Goal: Task Accomplishment & Management: Manage account settings

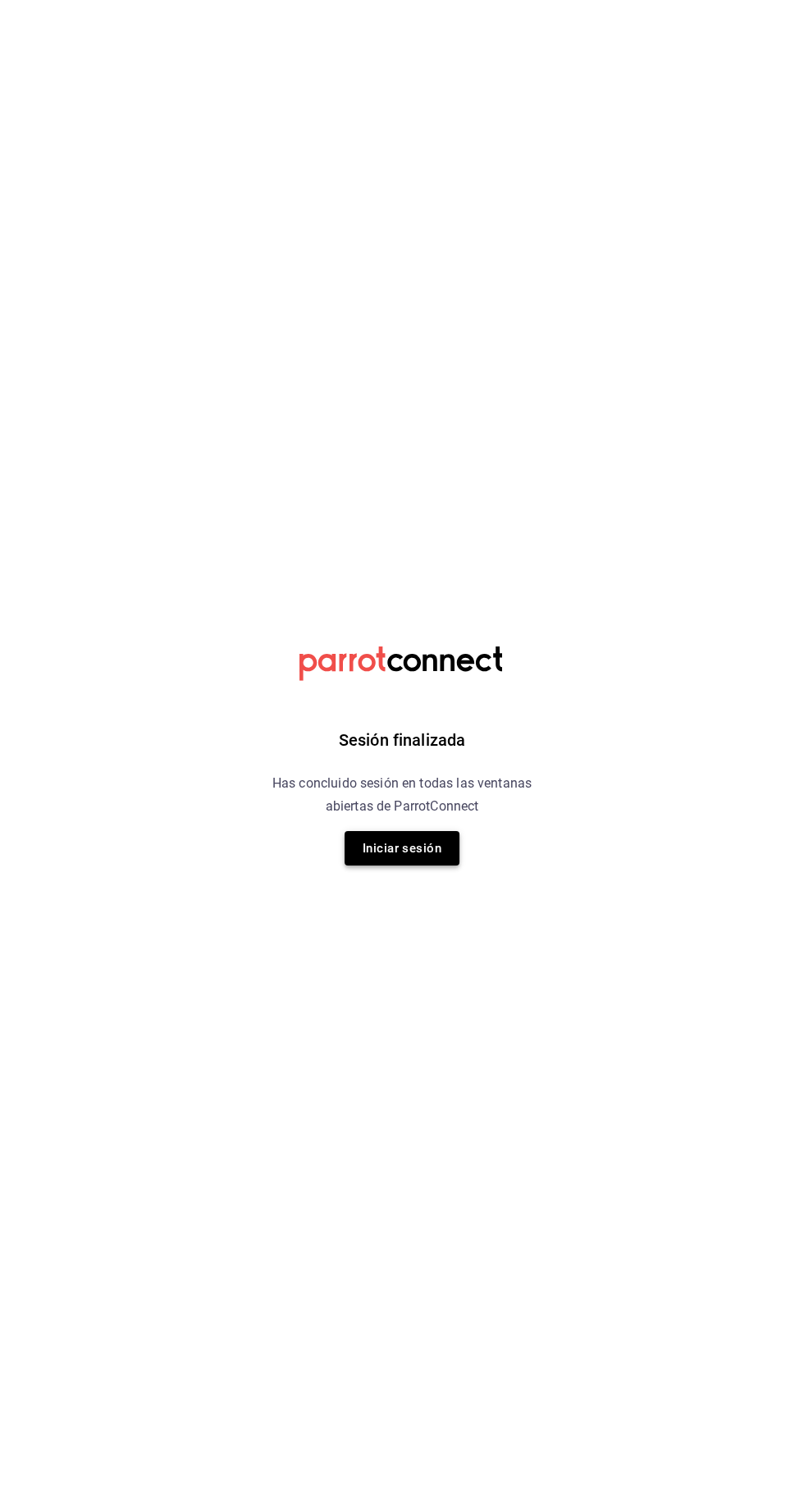
click at [373, 859] on button "Iniciar sesión" at bounding box center [402, 848] width 115 height 35
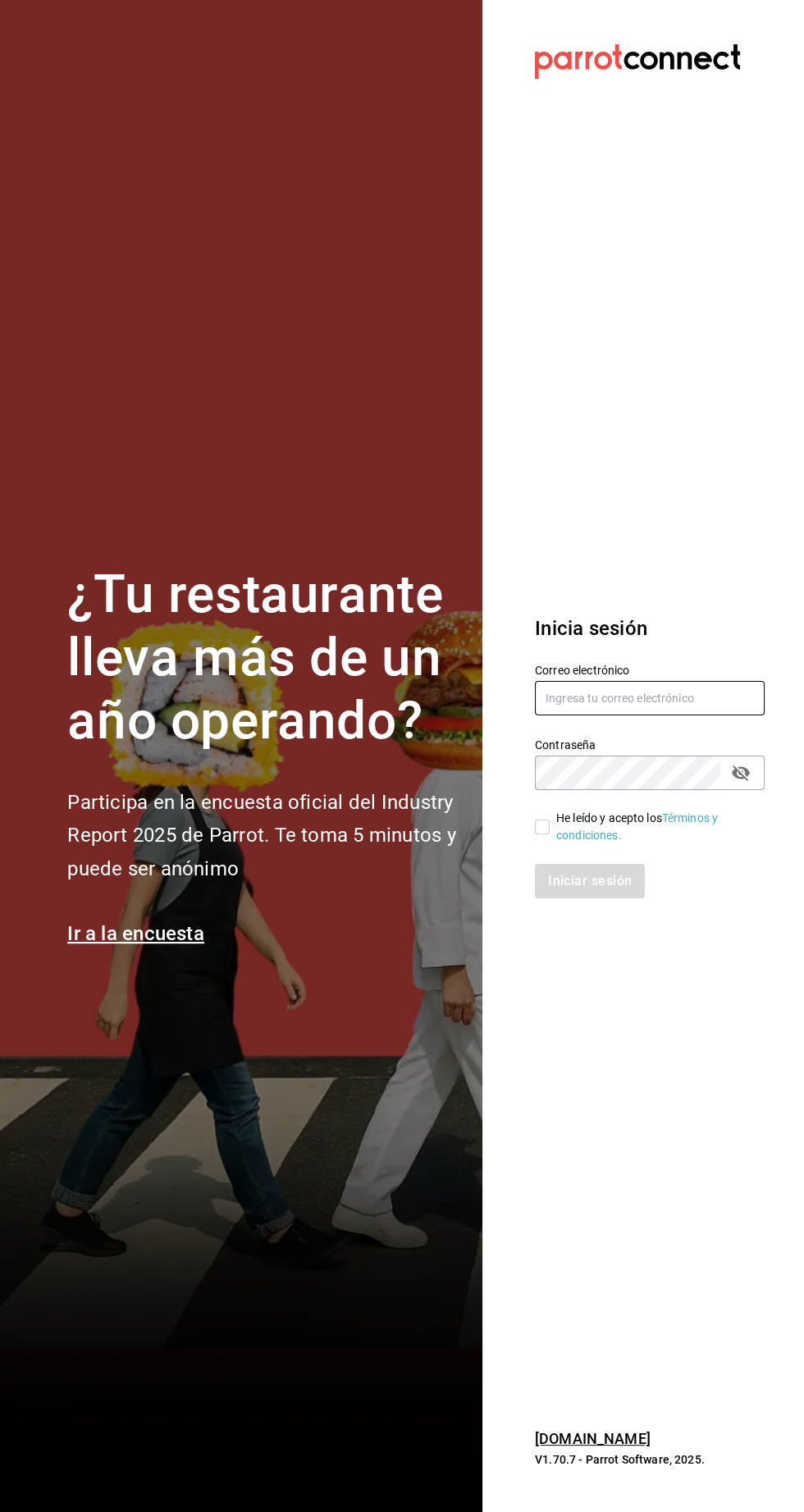
click at [563, 716] on input "text" at bounding box center [650, 698] width 230 height 35
type input "agustin.osuna@gmail.com"
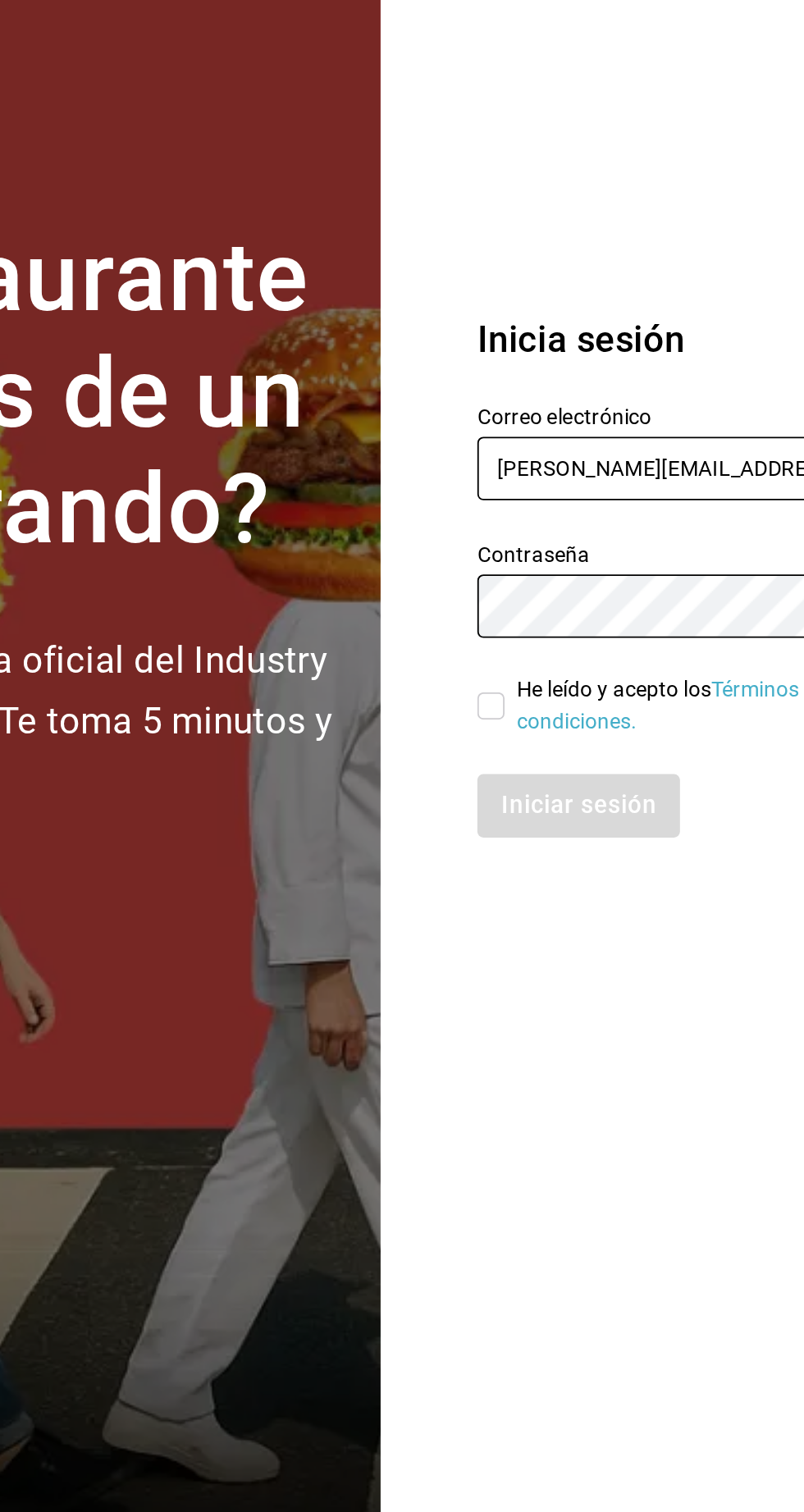
scroll to position [3, 0]
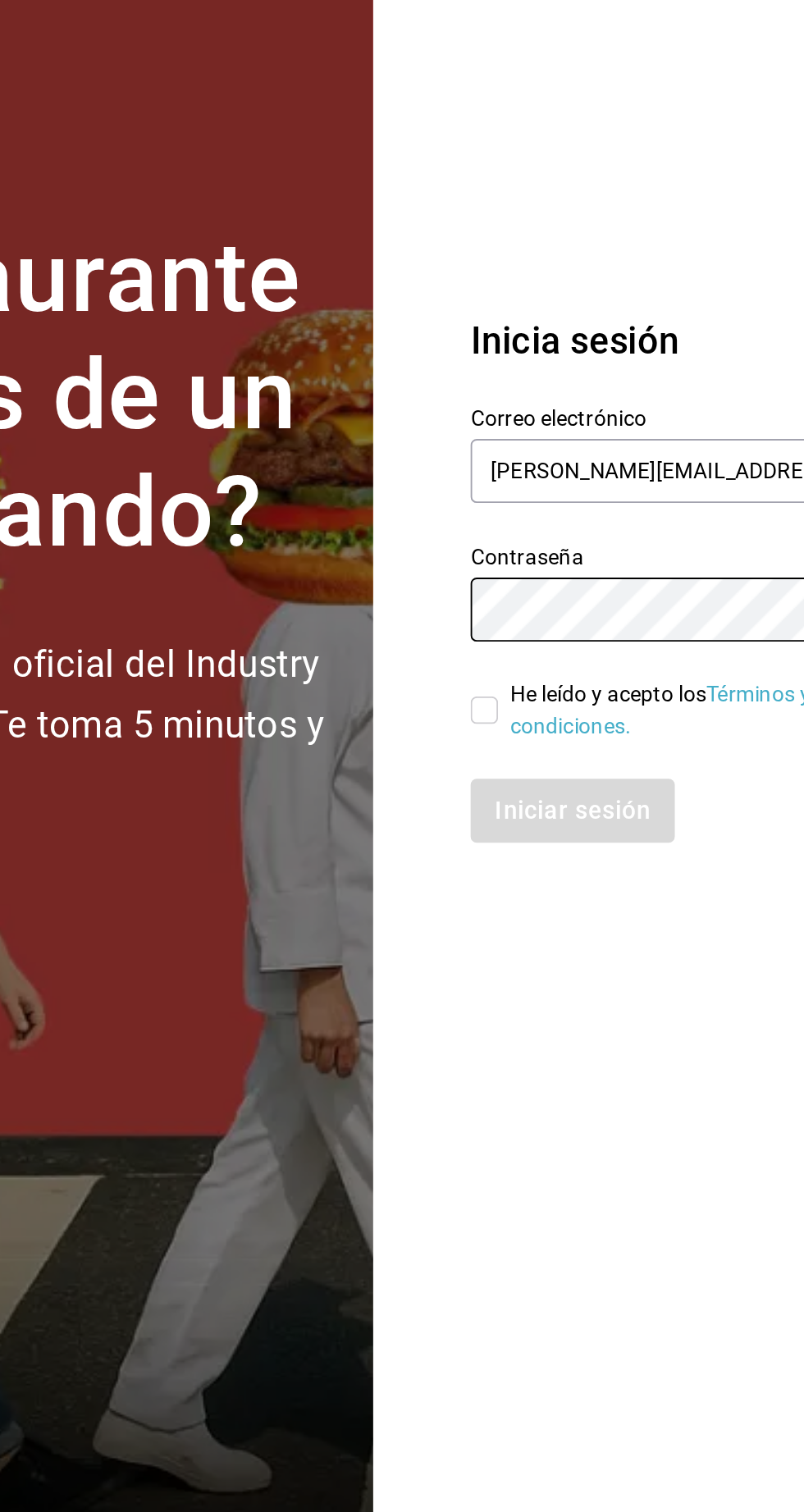
click at [535, 835] on input "He leído y acepto los Términos y condiciones." at bounding box center [542, 827] width 15 height 15
checkbox input "true"
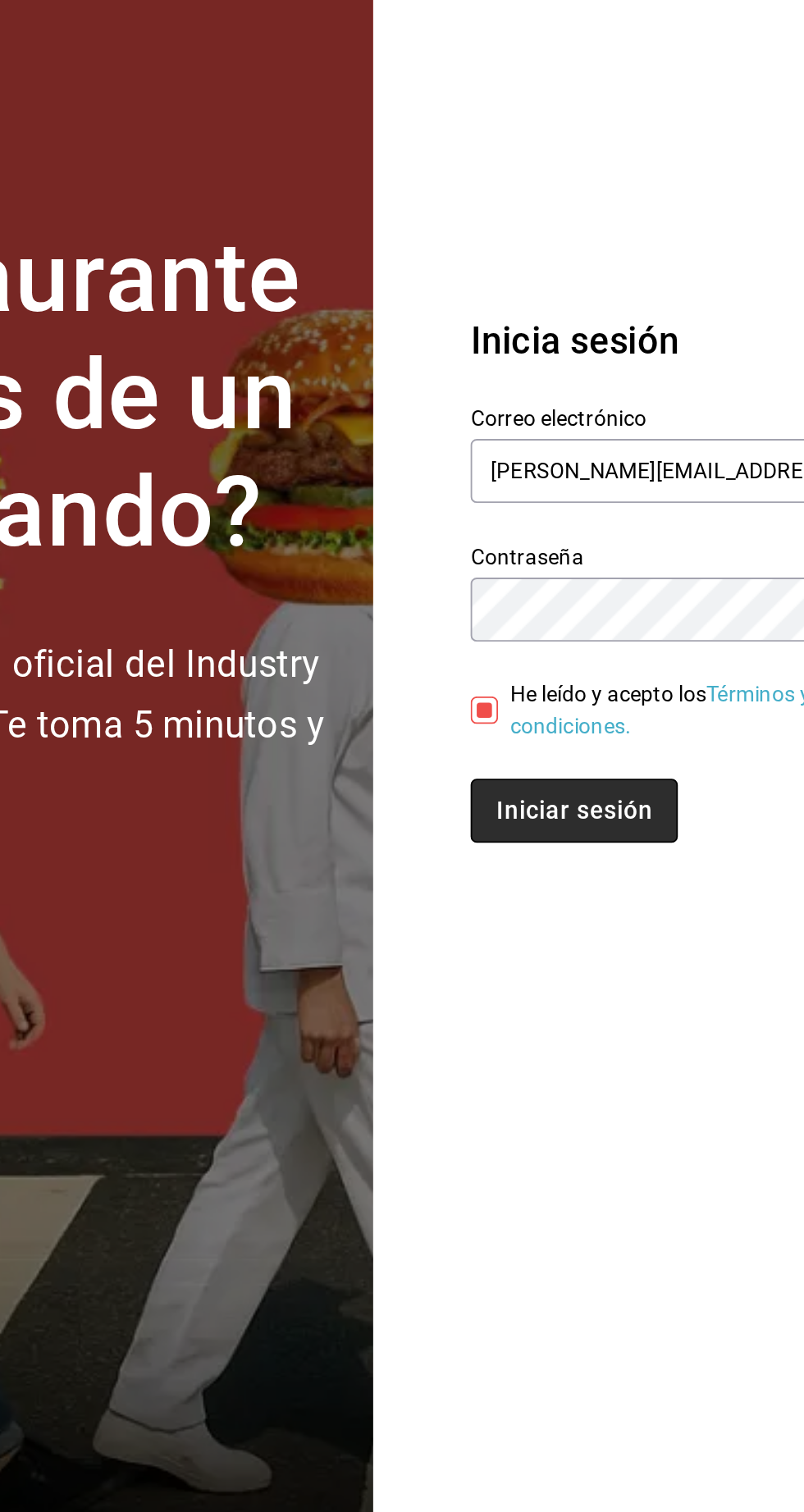
click at [583, 898] on button "Iniciar sesión" at bounding box center [590, 881] width 111 height 35
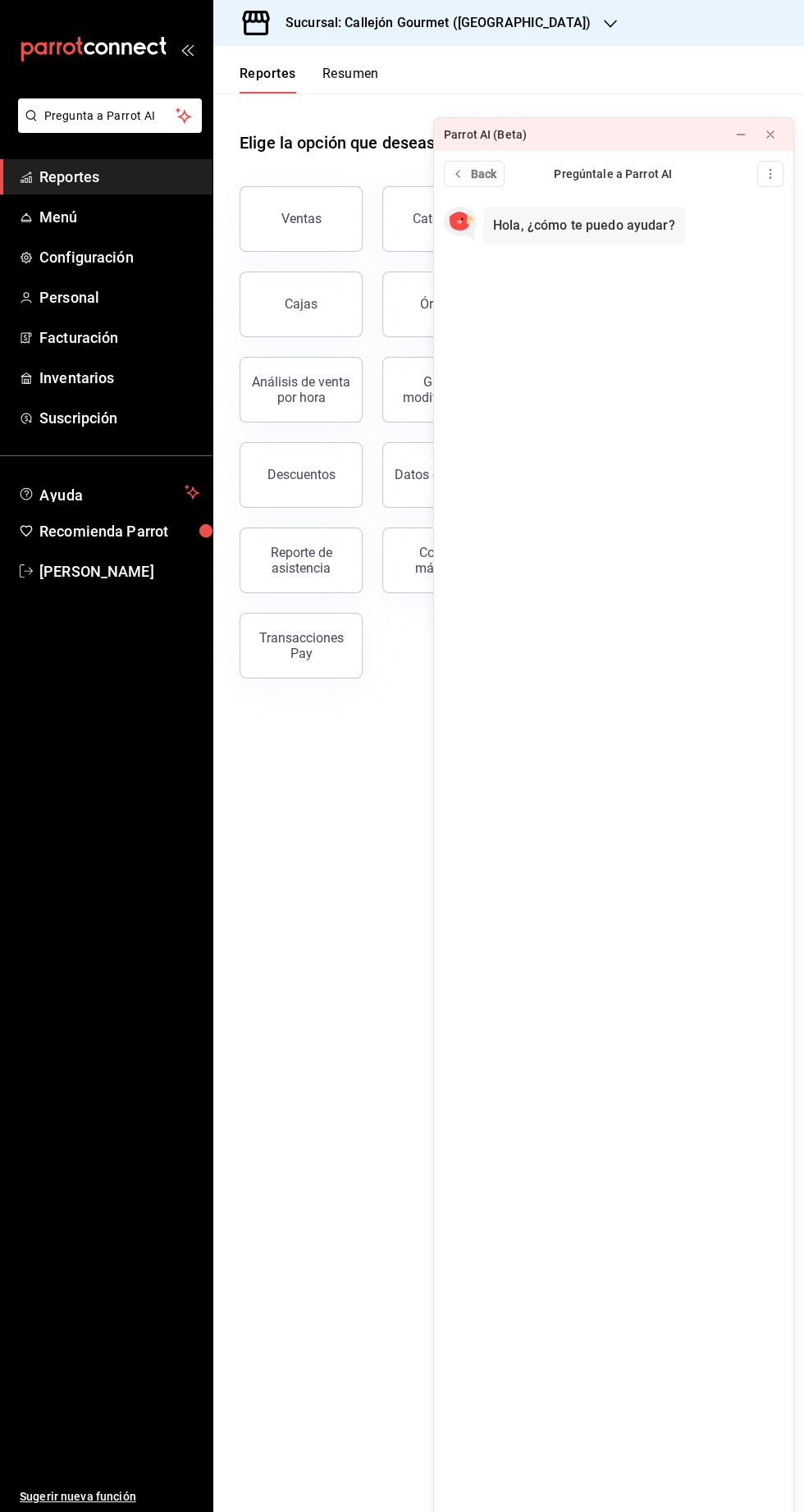
click at [331, 73] on button "Resumen" at bounding box center [351, 79] width 57 height 28
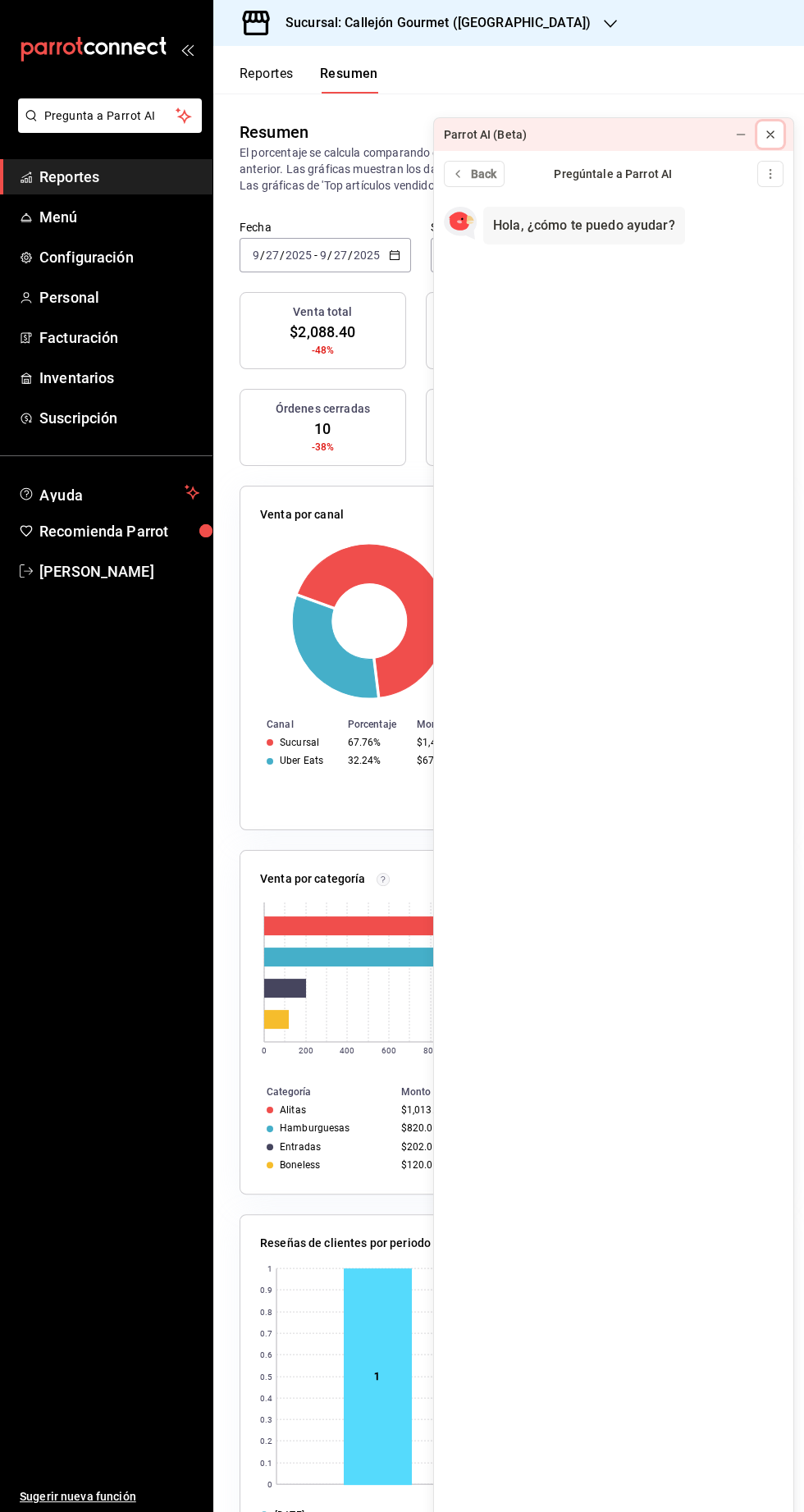
click at [771, 133] on icon at bounding box center [770, 134] width 6 height 6
